Goal: Task Accomplishment & Management: Complete application form

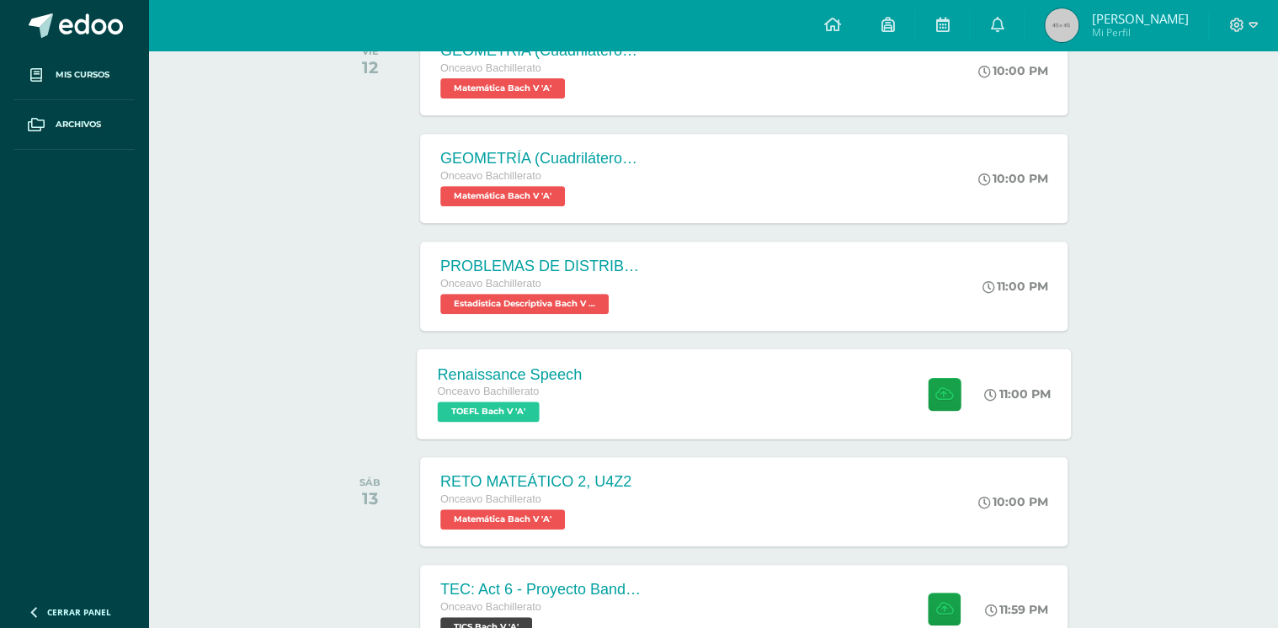
scroll to position [337, 0]
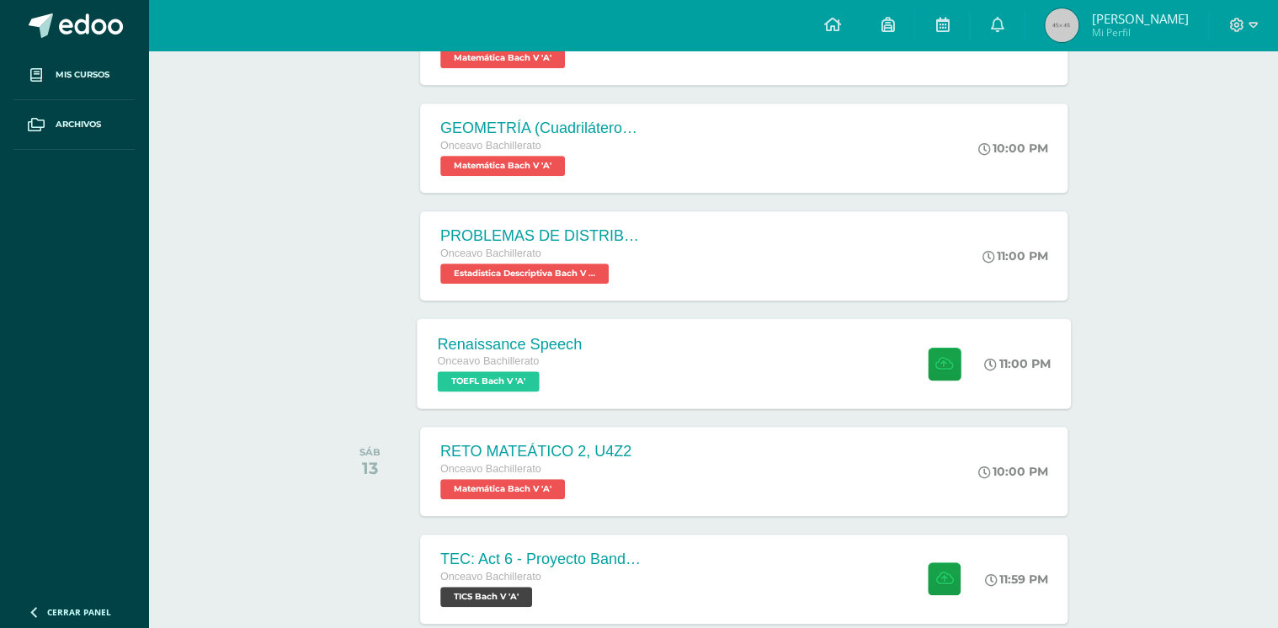
click at [660, 380] on div "Renaissance Speech Onceavo Bachillerato TOEFL Bach V 'A' 11:00 PM Renaissance S…" at bounding box center [744, 363] width 654 height 90
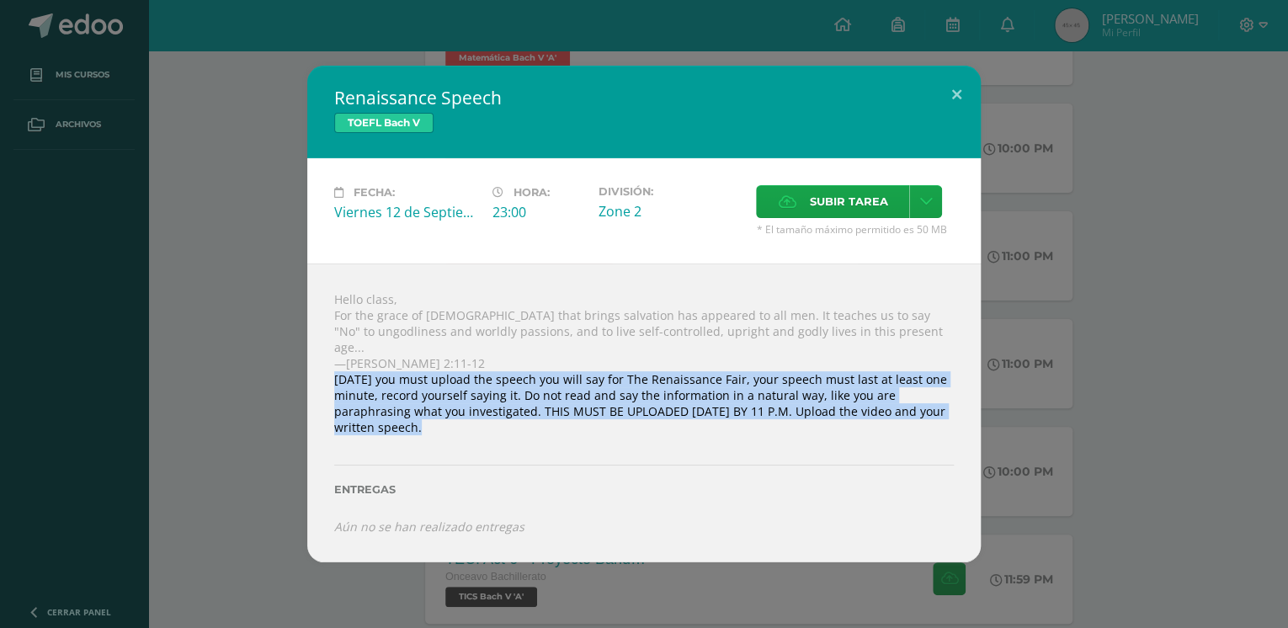
drag, startPoint x: 327, startPoint y: 377, endPoint x: 916, endPoint y: 424, distance: 591.2
click at [916, 424] on div "Hello class, For the grace of [DEMOGRAPHIC_DATA] that brings salvation has appe…" at bounding box center [643, 413] width 673 height 298
copy div "[DATE] you must upload the speech you will say for The Renaissance Fair, your s…"
click at [843, 210] on span "Subir tarea" at bounding box center [848, 201] width 78 height 31
click at [0, 0] on input "Subir tarea" at bounding box center [0, 0] width 0 height 0
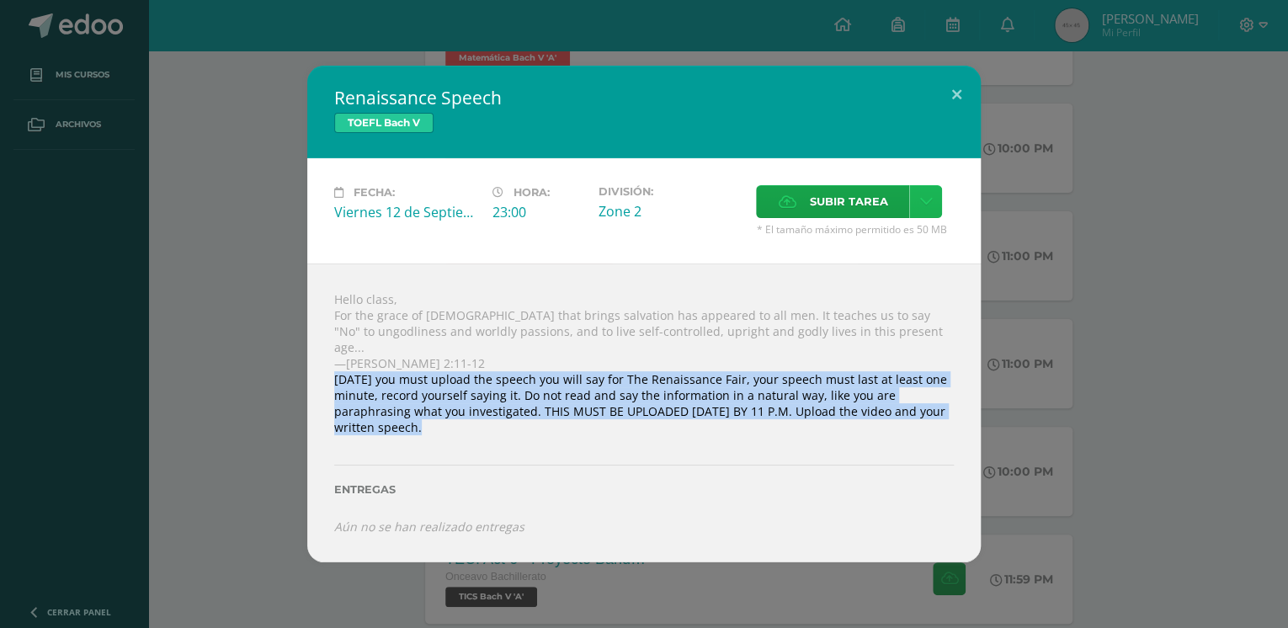
click at [926, 209] on icon at bounding box center [925, 201] width 13 height 14
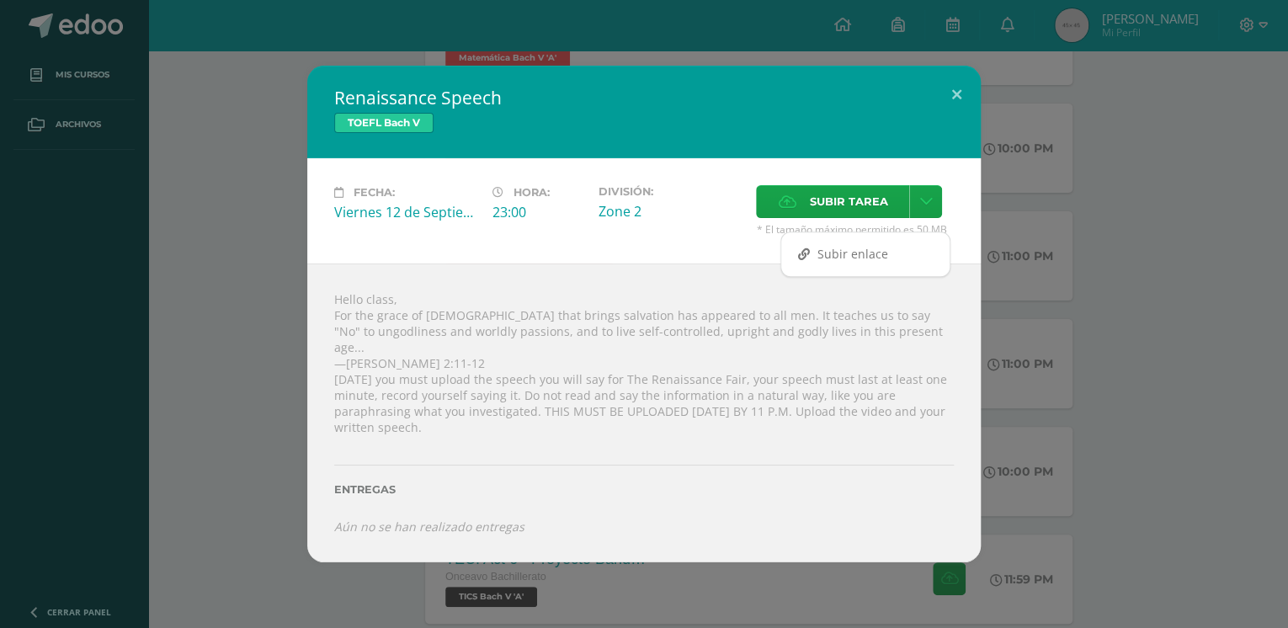
click at [639, 237] on div "División: Zone 2" at bounding box center [670, 210] width 158 height 51
click at [839, 222] on div "Subir tarea" at bounding box center [855, 203] width 198 height 37
click at [840, 217] on span "Subir tarea" at bounding box center [848, 201] width 78 height 31
click at [0, 0] on input "Subir tarea" at bounding box center [0, 0] width 0 height 0
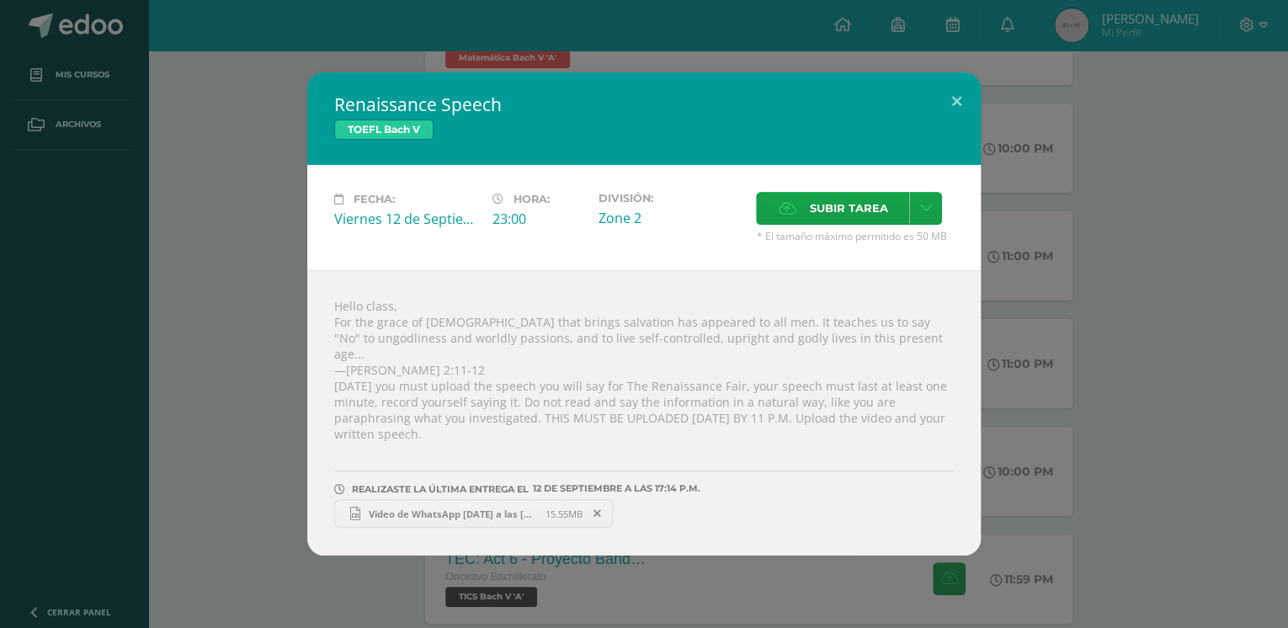
click at [283, 520] on div "Renaissance Speech TOEFL Bach V Fecha: Viernes 12 de Septiembre Hora: 23:00 Div…" at bounding box center [644, 313] width 1275 height 483
